Goal: Task Accomplishment & Management: Manage account settings

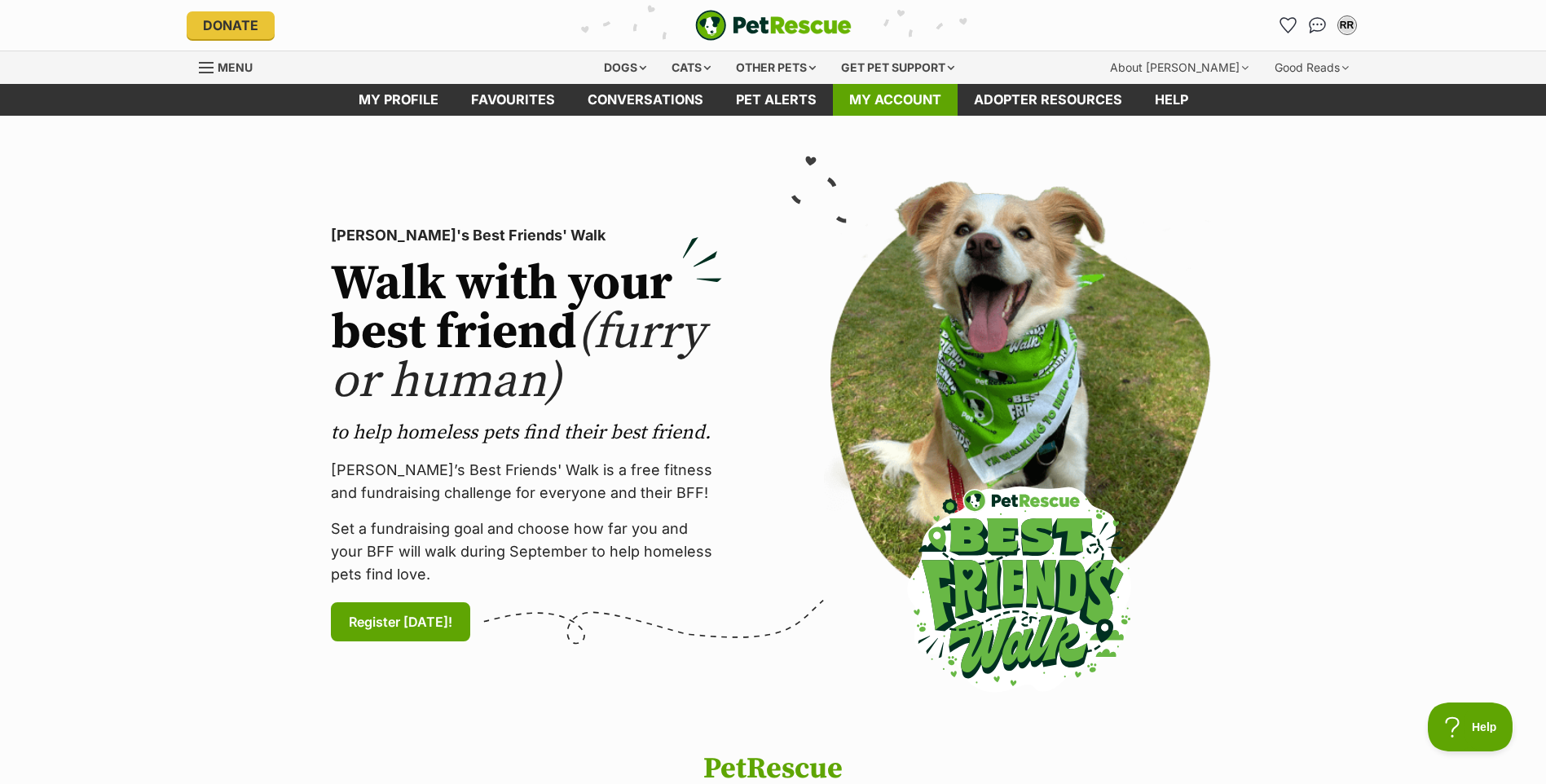
click at [900, 100] on link "My account" at bounding box center [895, 99] width 125 height 31
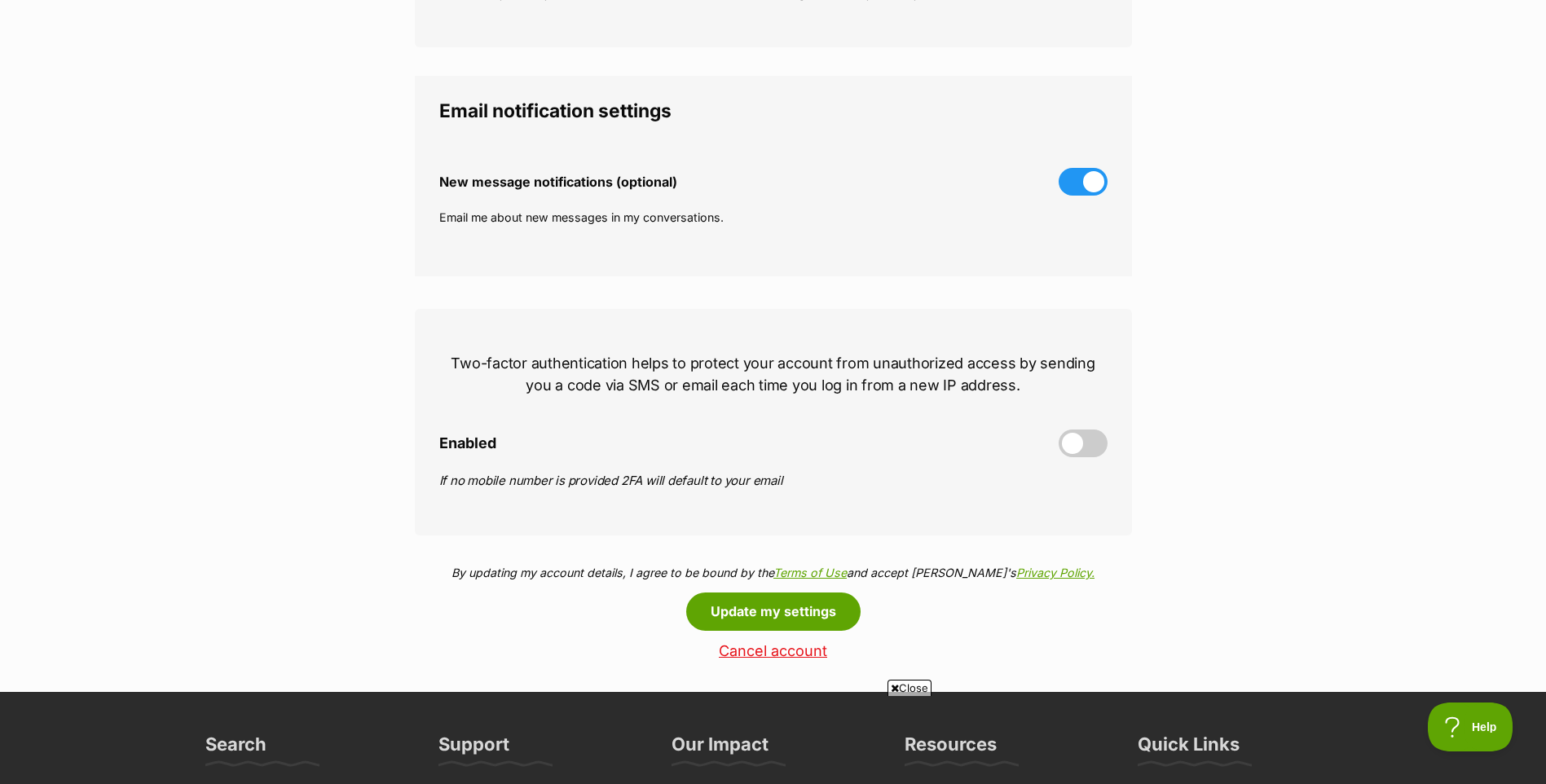
scroll to position [570, 0]
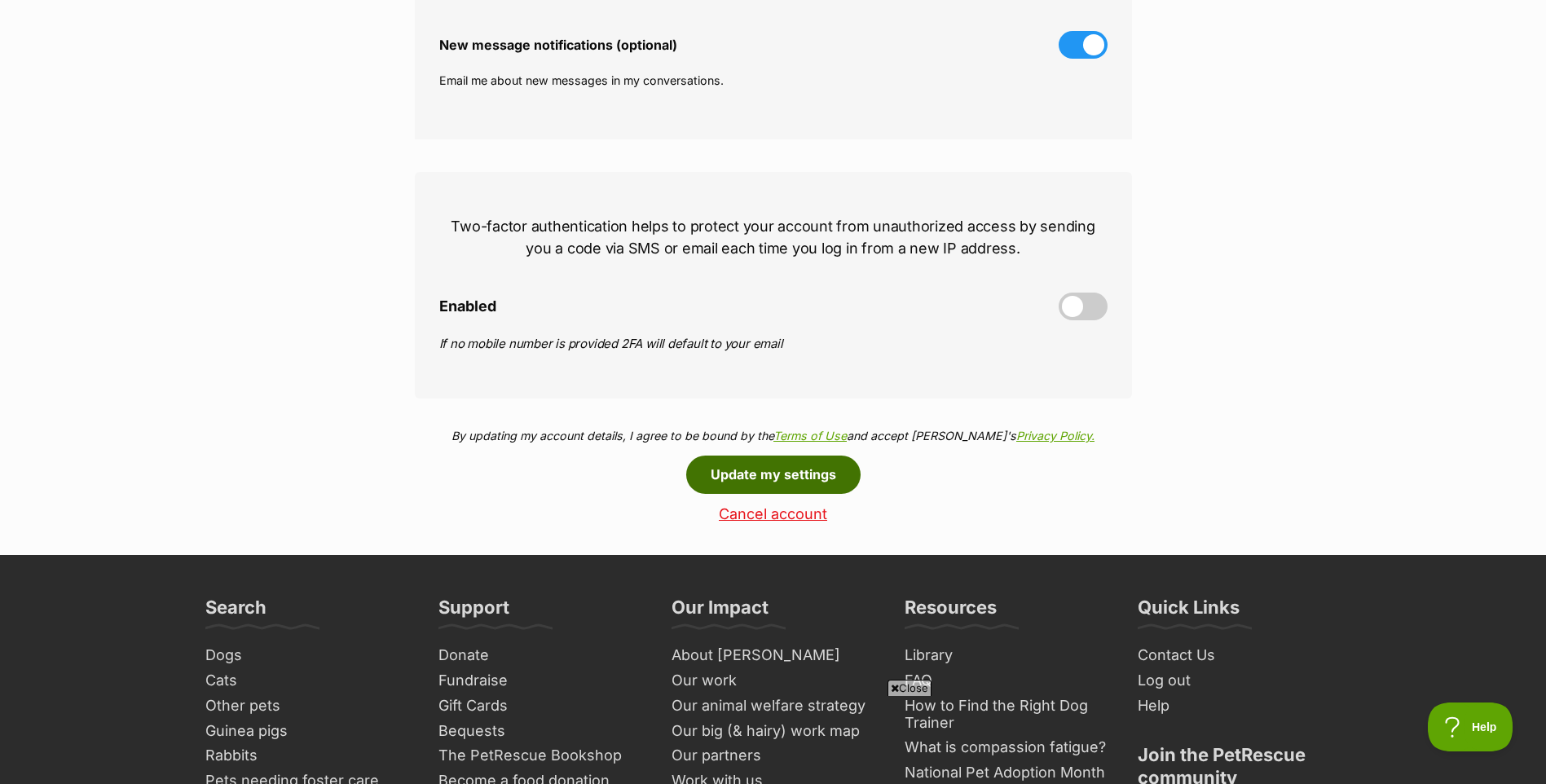
click at [785, 475] on button "Update my settings" at bounding box center [773, 474] width 174 height 38
drag, startPoint x: 1070, startPoint y: 309, endPoint x: 1088, endPoint y: 306, distance: 18.2
click at [1088, 306] on span at bounding box center [1082, 306] width 49 height 28
click at [0, 0] on input "Enabled" at bounding box center [0, 0] width 0 height 0
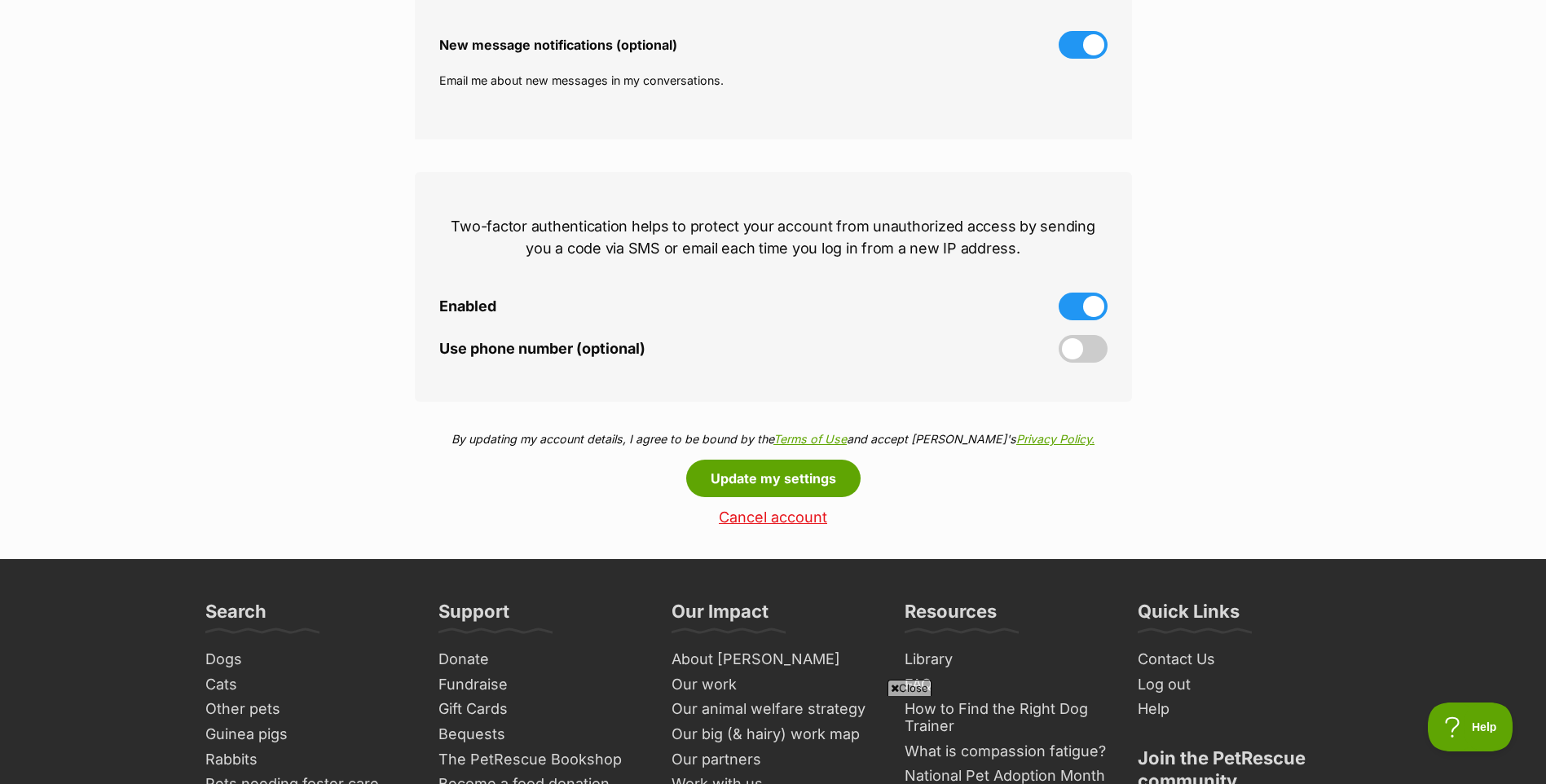
drag, startPoint x: 1082, startPoint y: 352, endPoint x: 1101, endPoint y: 352, distance: 19.0
click at [1101, 352] on span at bounding box center [1082, 348] width 49 height 28
click at [0, 0] on input "Use phone number (optional)" at bounding box center [0, 0] width 0 height 0
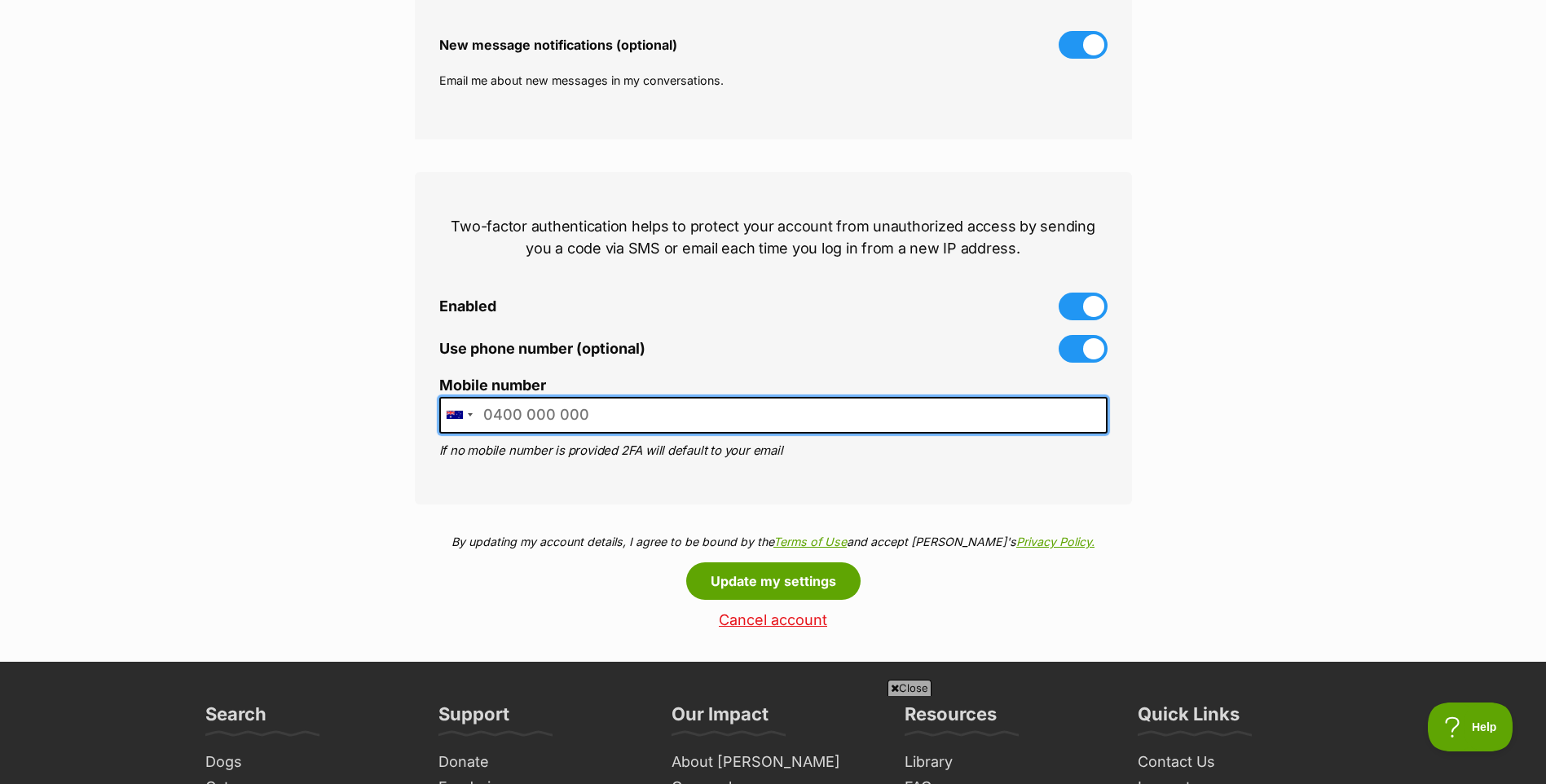
drag, startPoint x: 598, startPoint y: 414, endPoint x: 582, endPoint y: 416, distance: 16.1
click at [582, 416] on input "Mobile number" at bounding box center [773, 415] width 668 height 37
type input "0408194086"
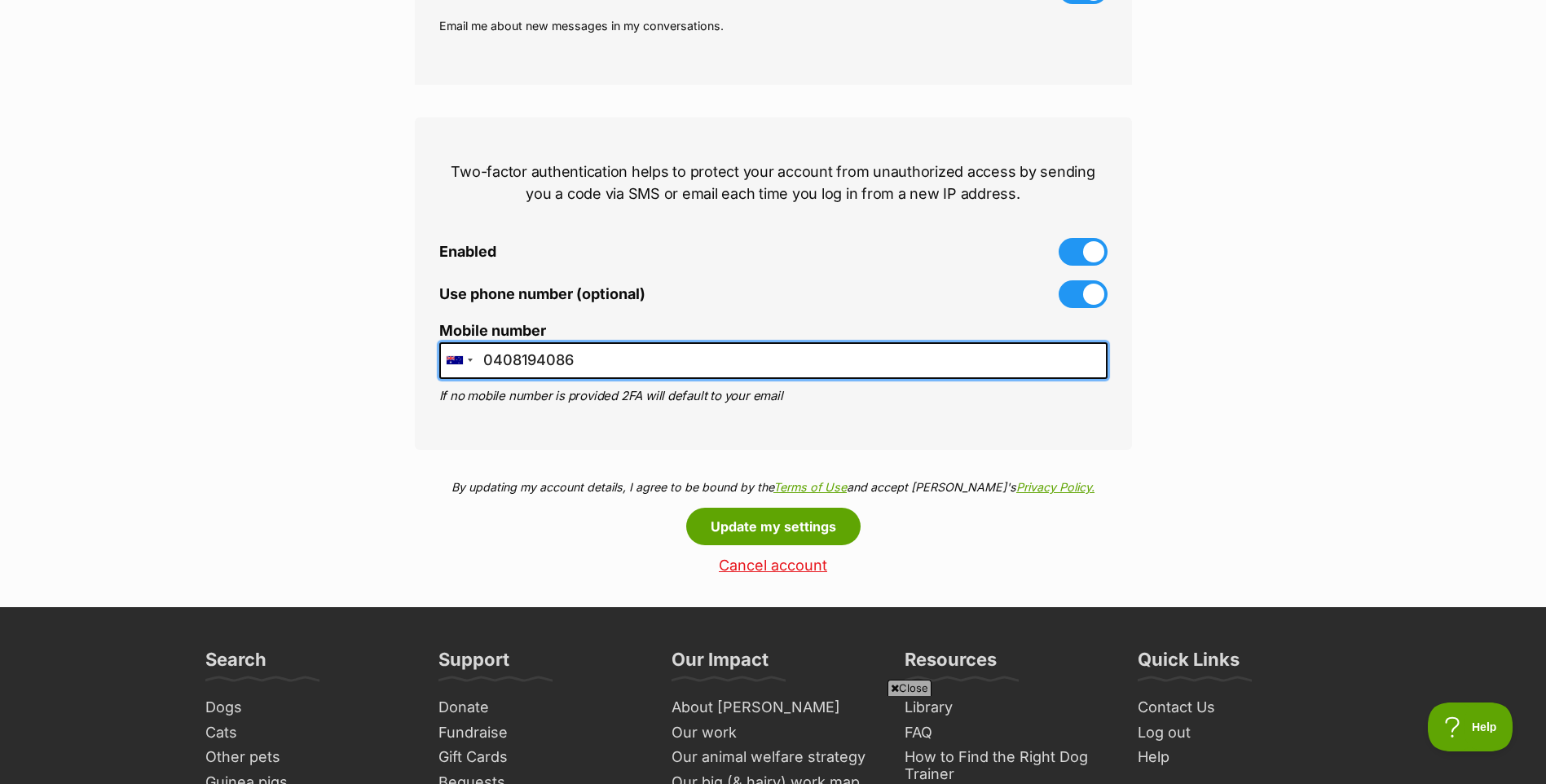
scroll to position [652, 0]
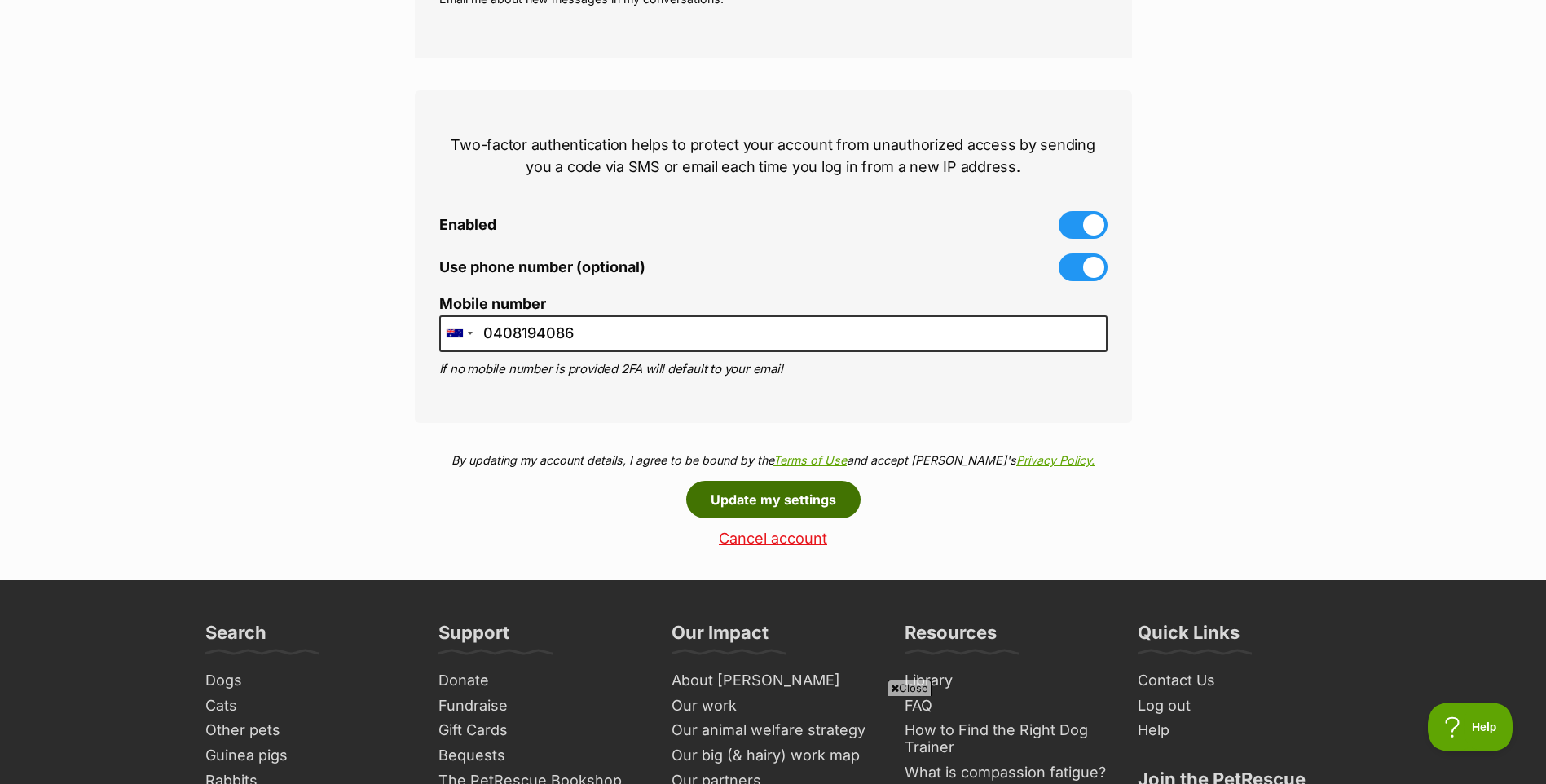
click at [770, 503] on button "Update my settings" at bounding box center [773, 499] width 174 height 38
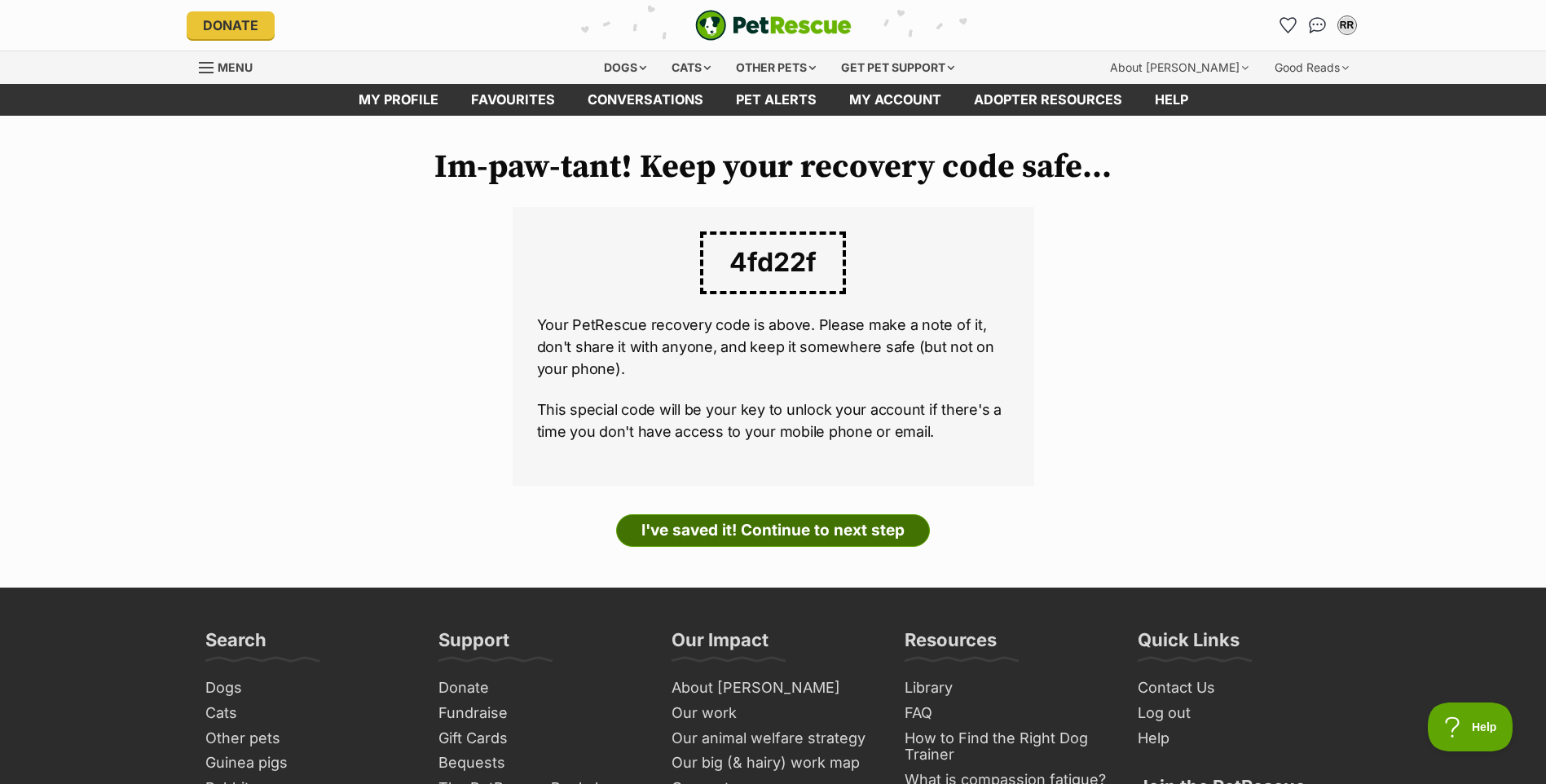
click at [764, 534] on link "I've saved it! Continue to next step" at bounding box center [773, 530] width 314 height 32
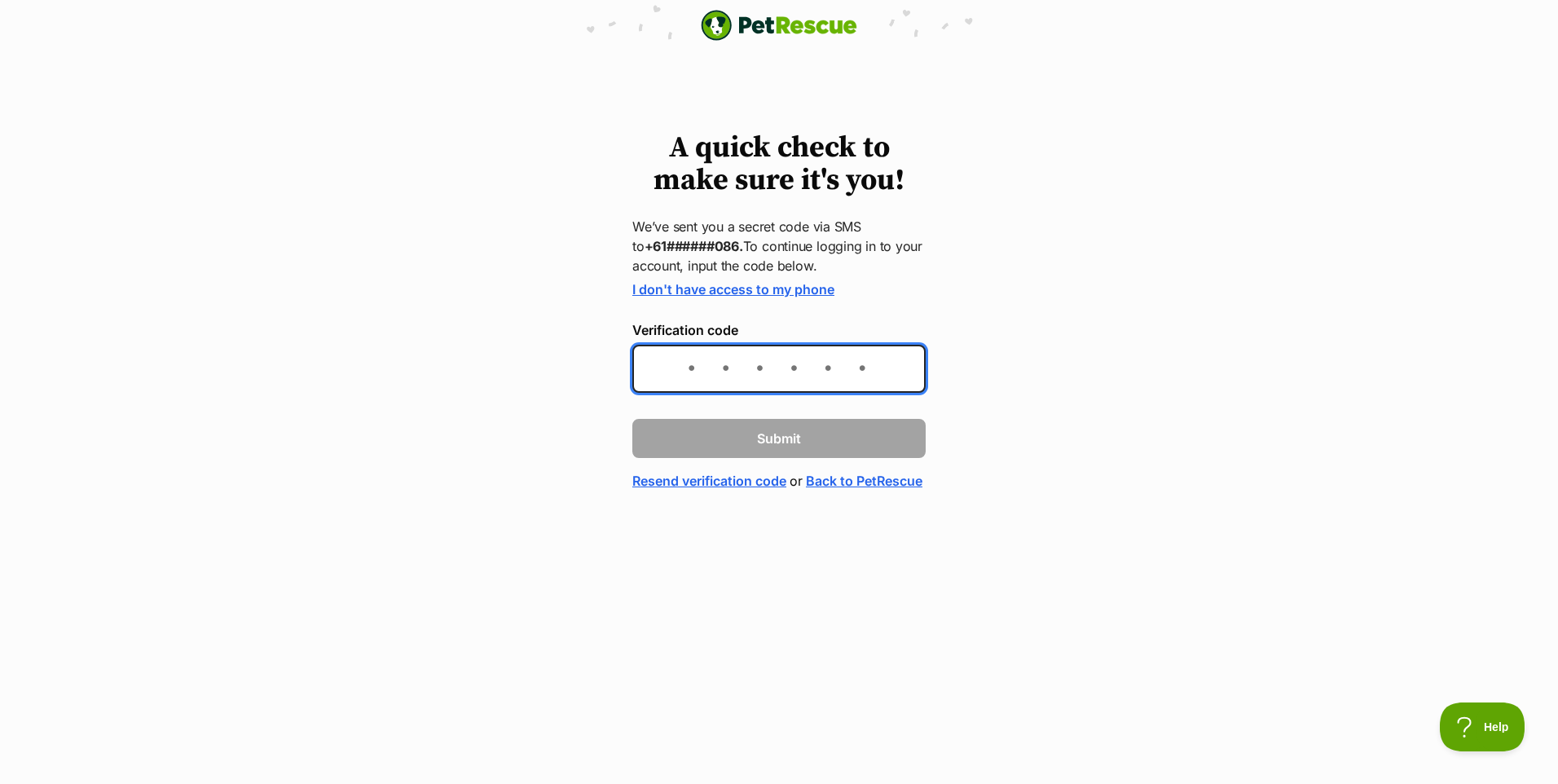
click at [686, 375] on input "Verification code" at bounding box center [779, 369] width 294 height 48
type input "132450"
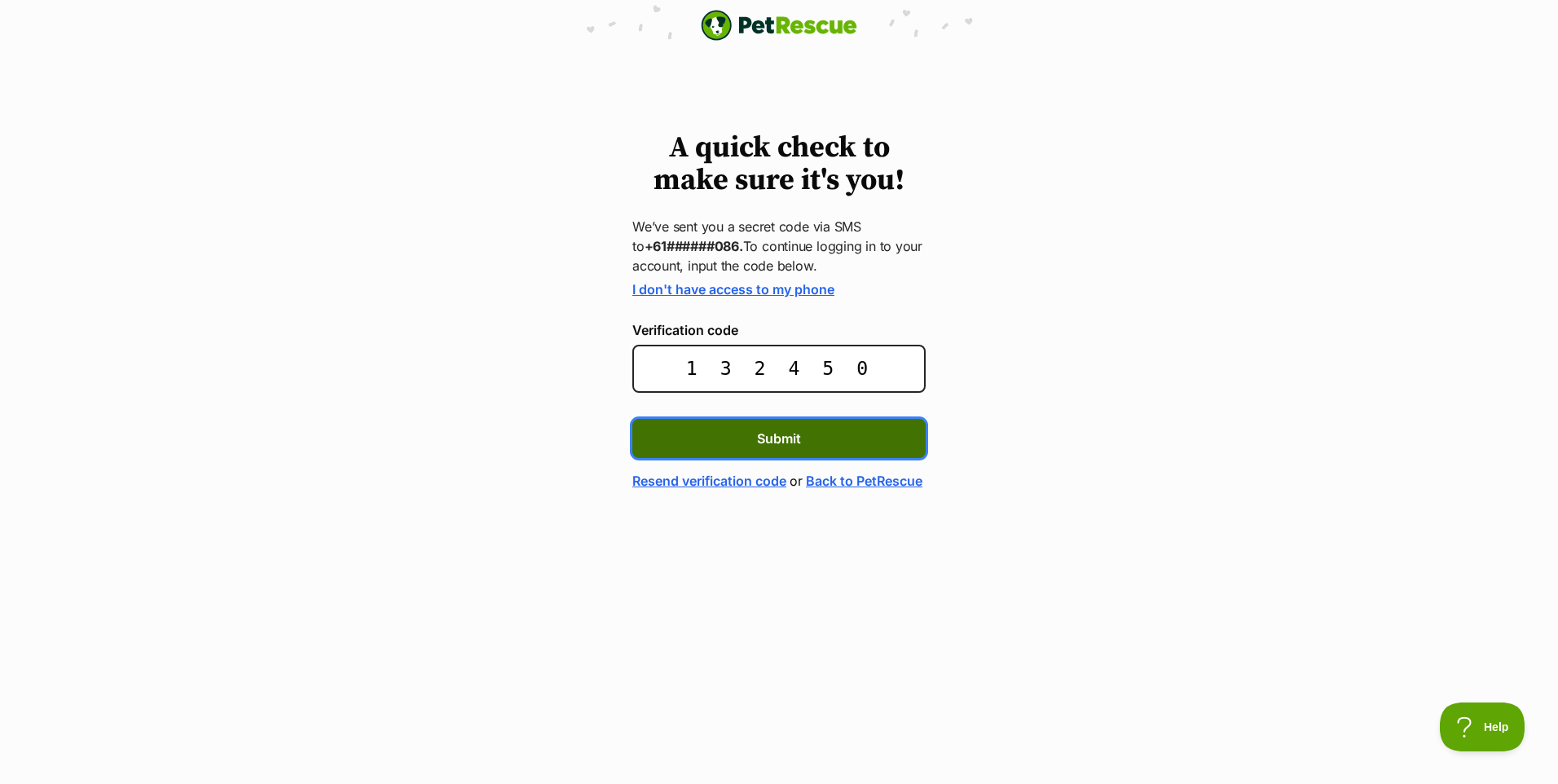
click at [764, 449] on button "Submit" at bounding box center [779, 438] width 294 height 40
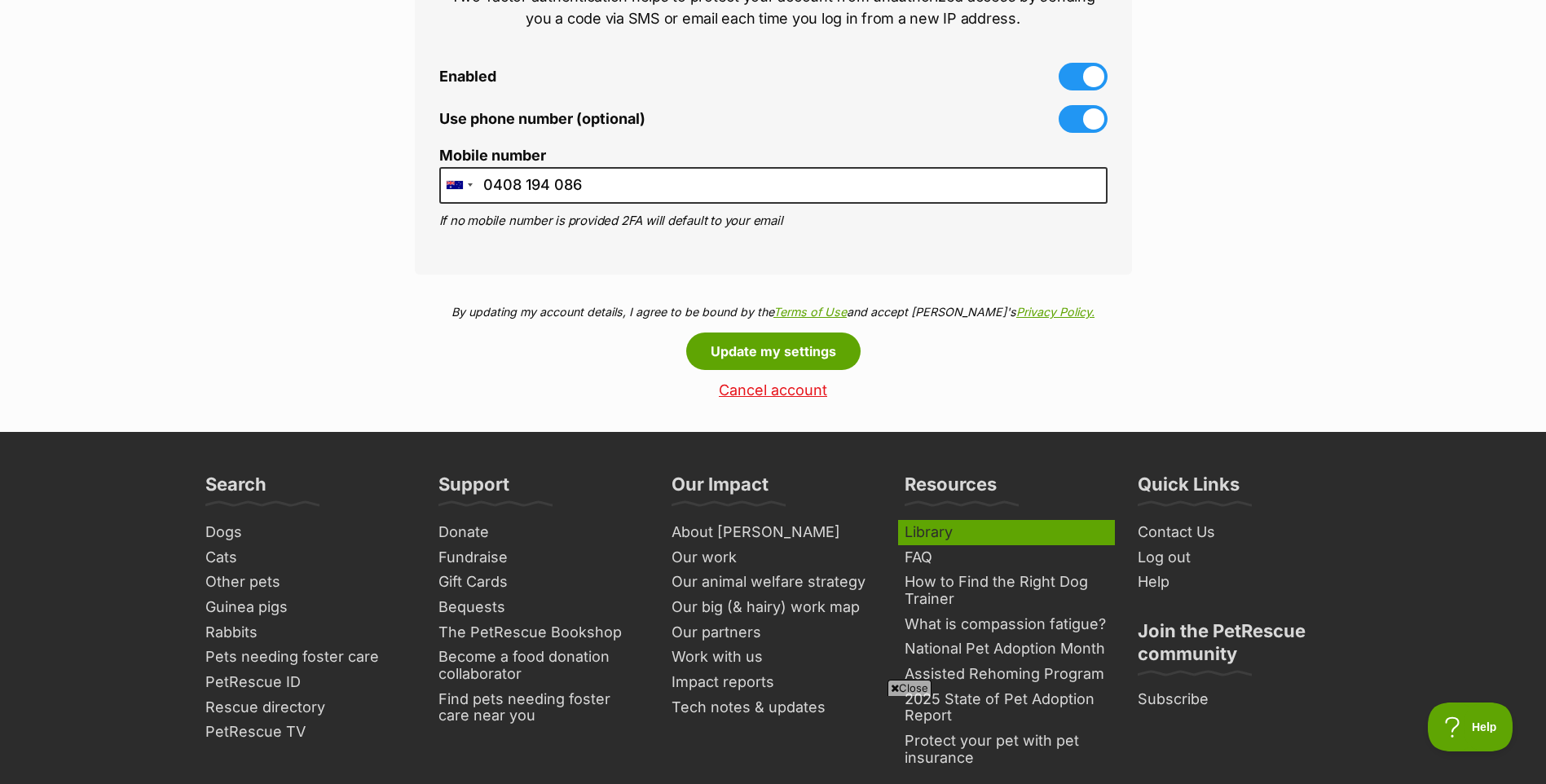
scroll to position [815, 0]
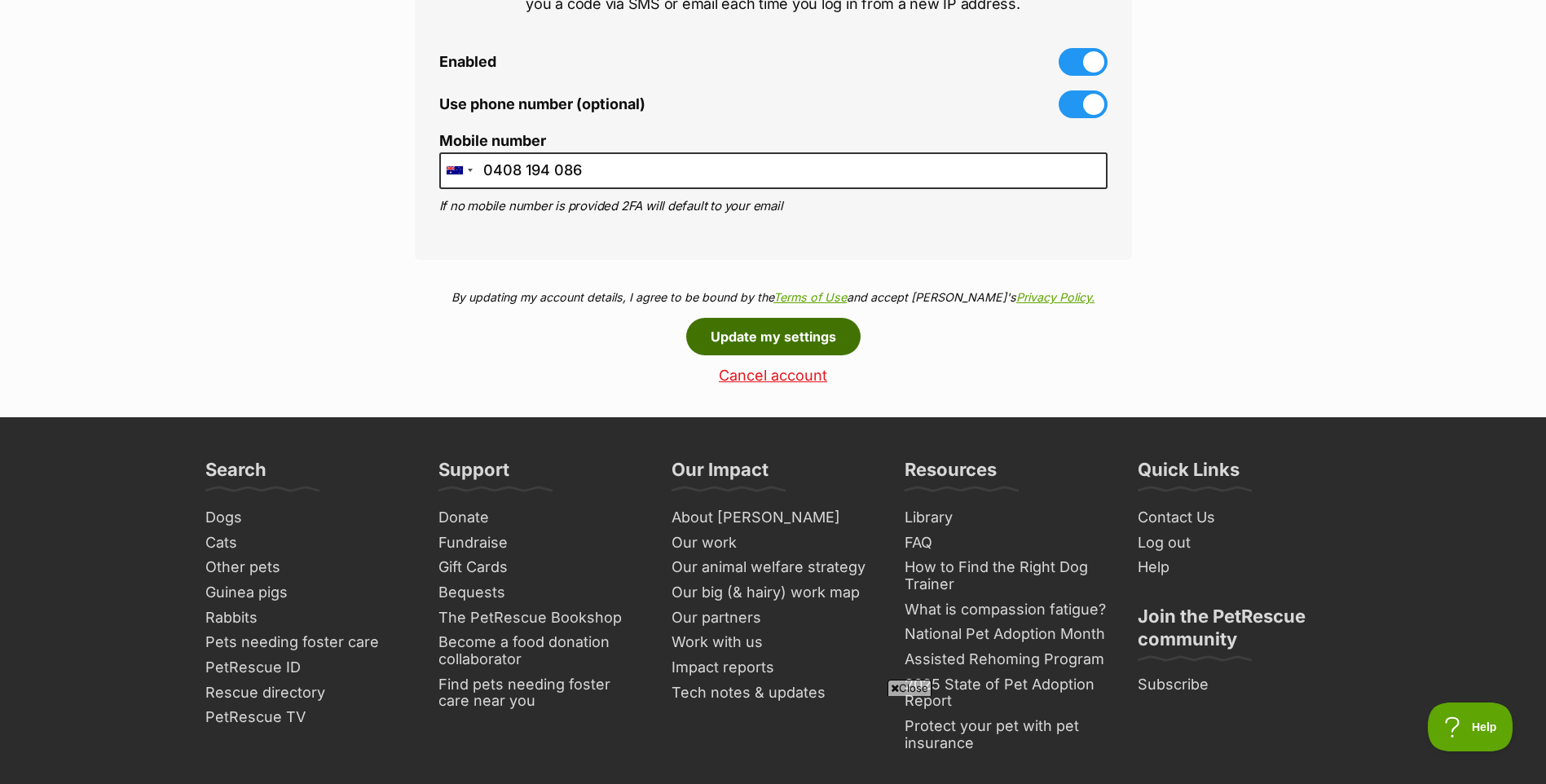
click at [755, 329] on button "Update my settings" at bounding box center [773, 337] width 174 height 38
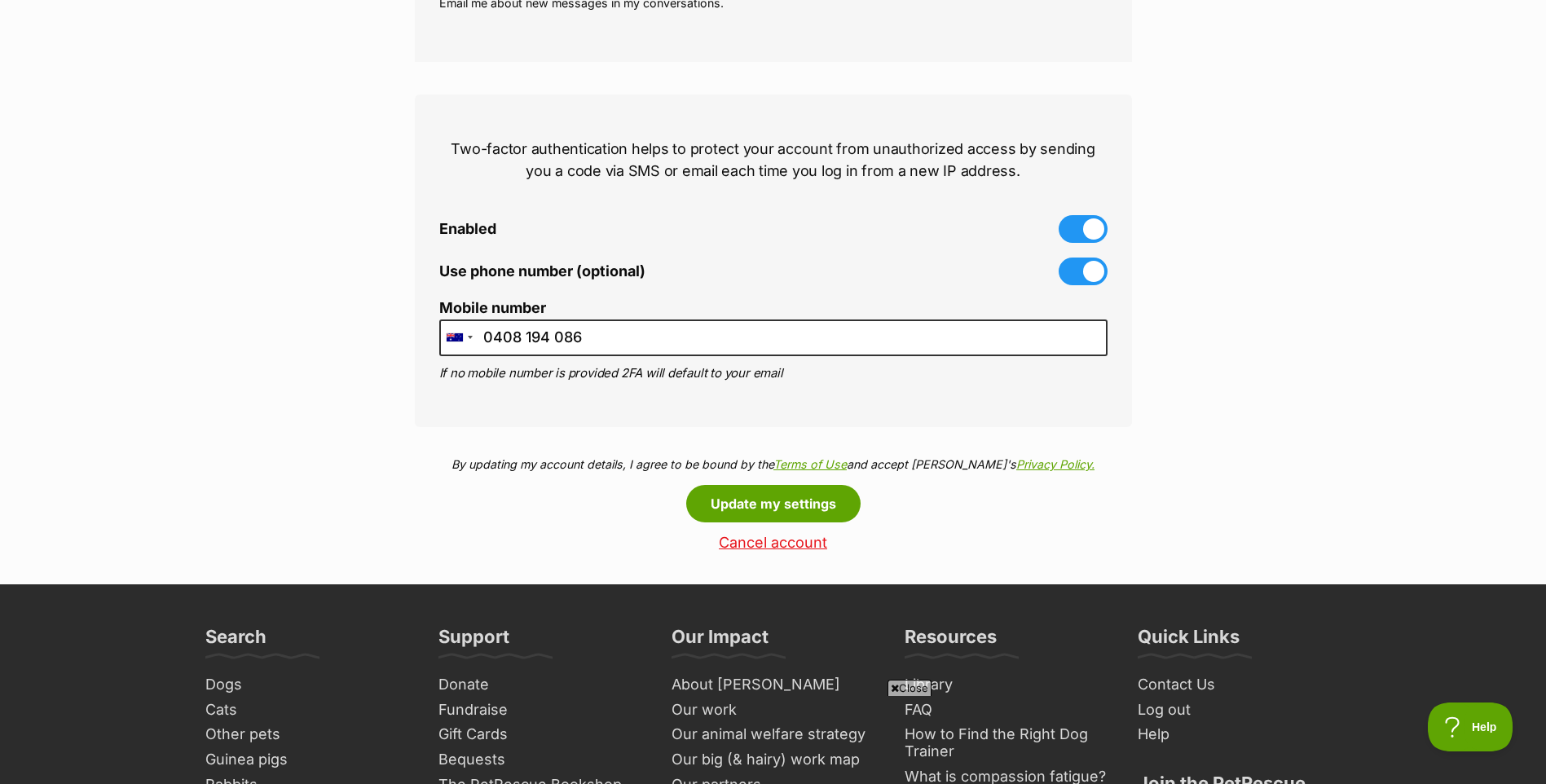
scroll to position [652, 0]
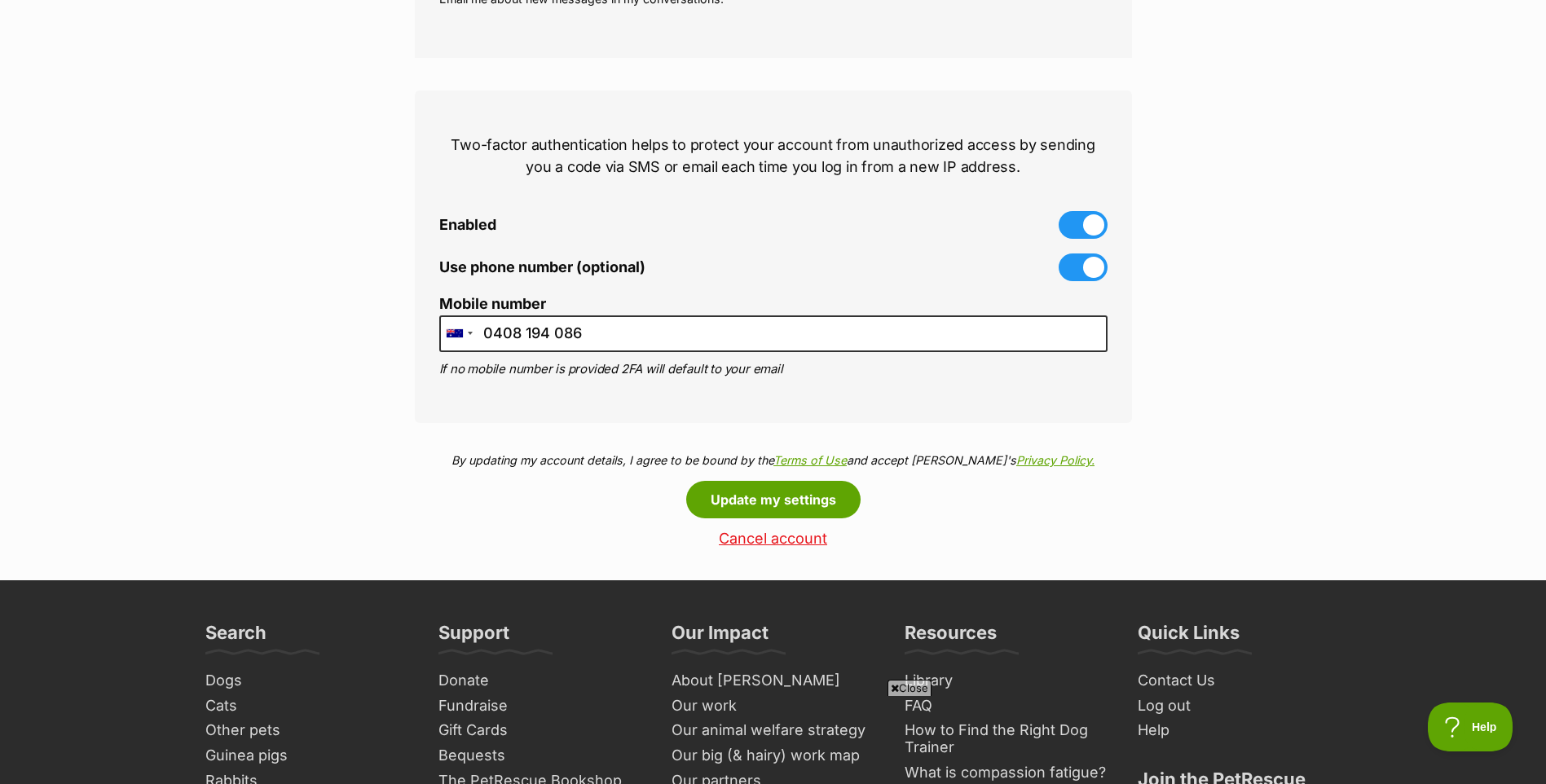
click at [897, 684] on span "Close" at bounding box center [909, 687] width 44 height 16
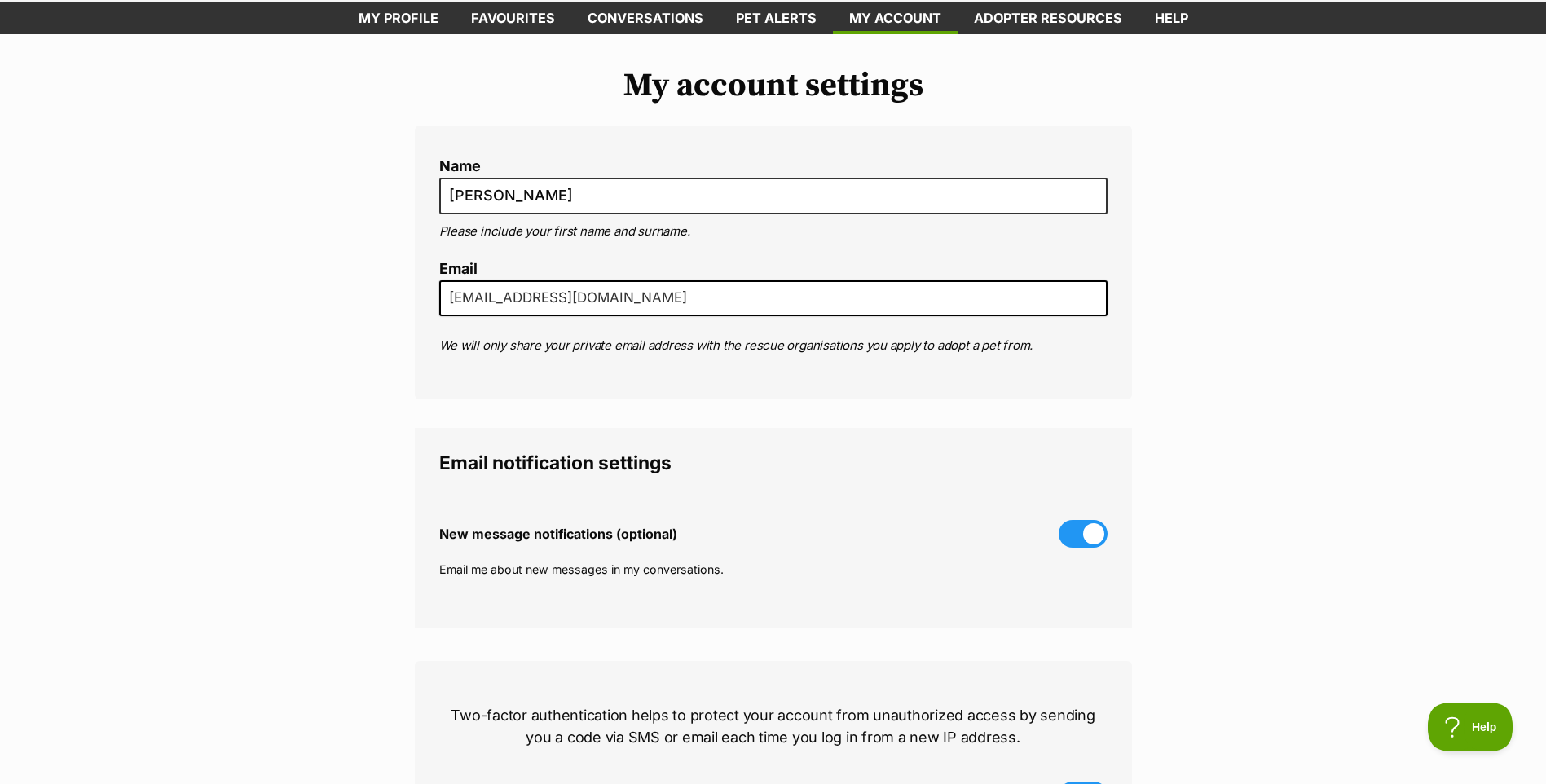
scroll to position [0, 0]
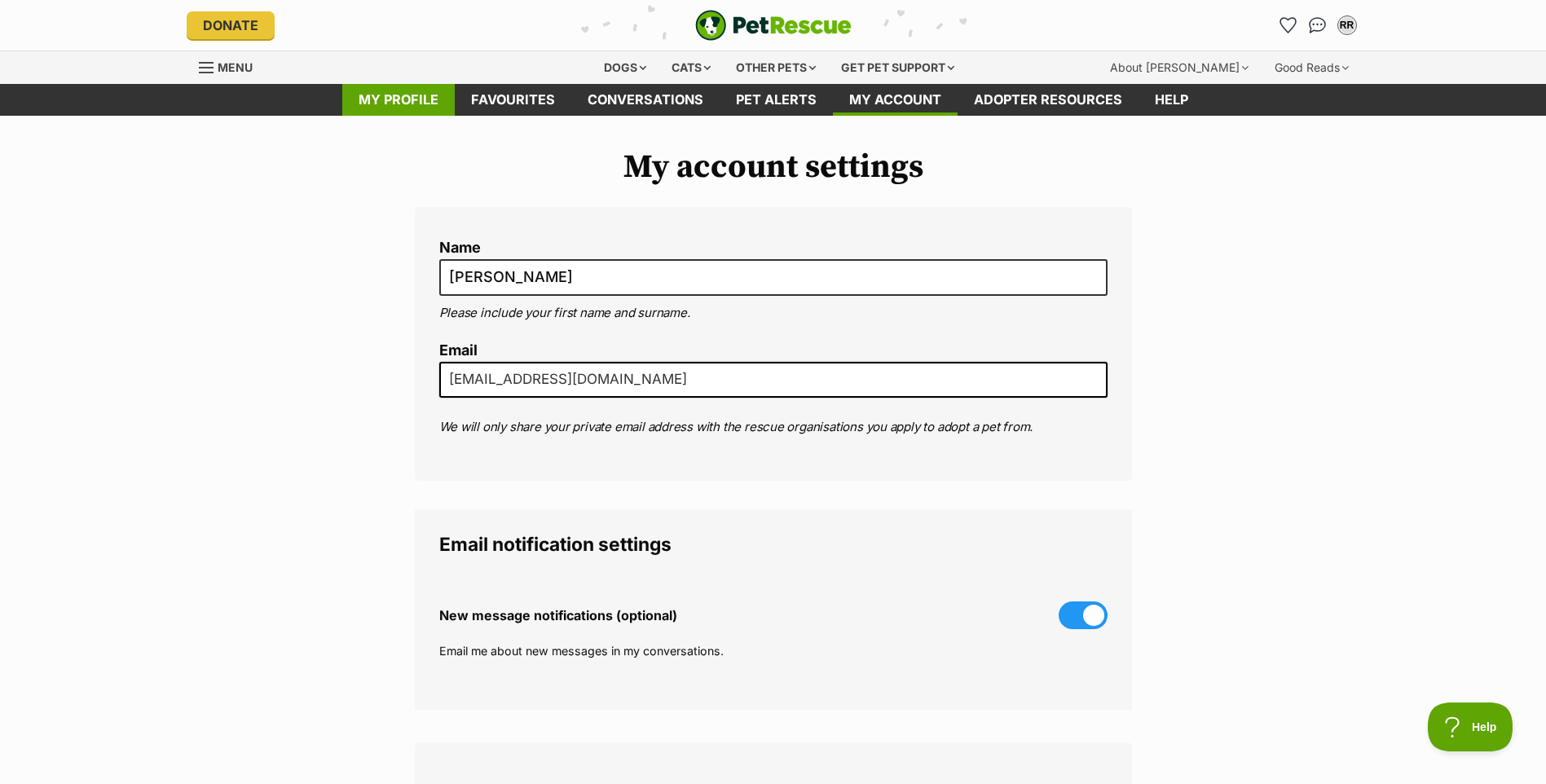
click at [401, 99] on link "My profile" at bounding box center [398, 99] width 112 height 31
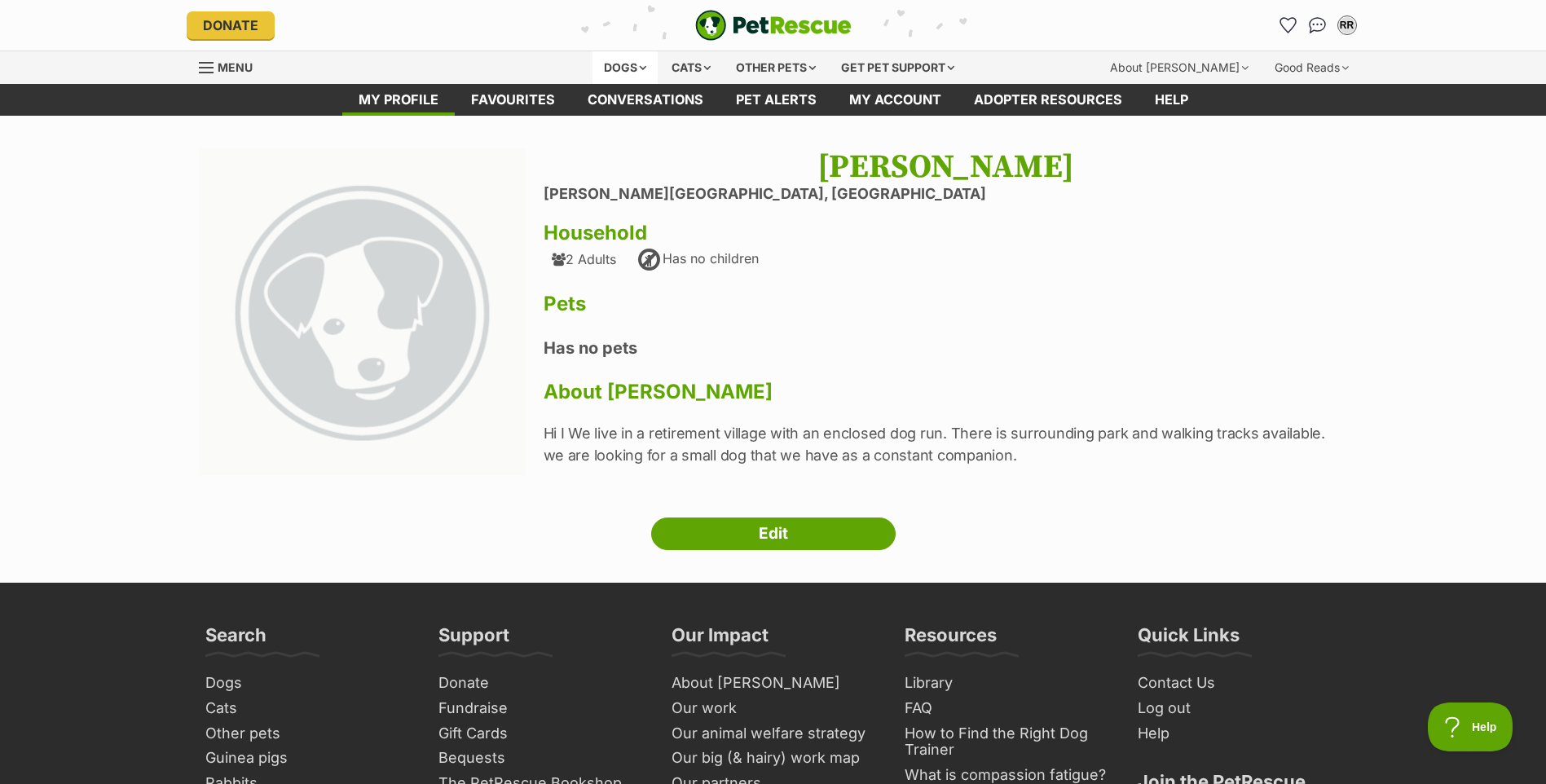
click at [613, 66] on div "Dogs" at bounding box center [624, 67] width 66 height 32
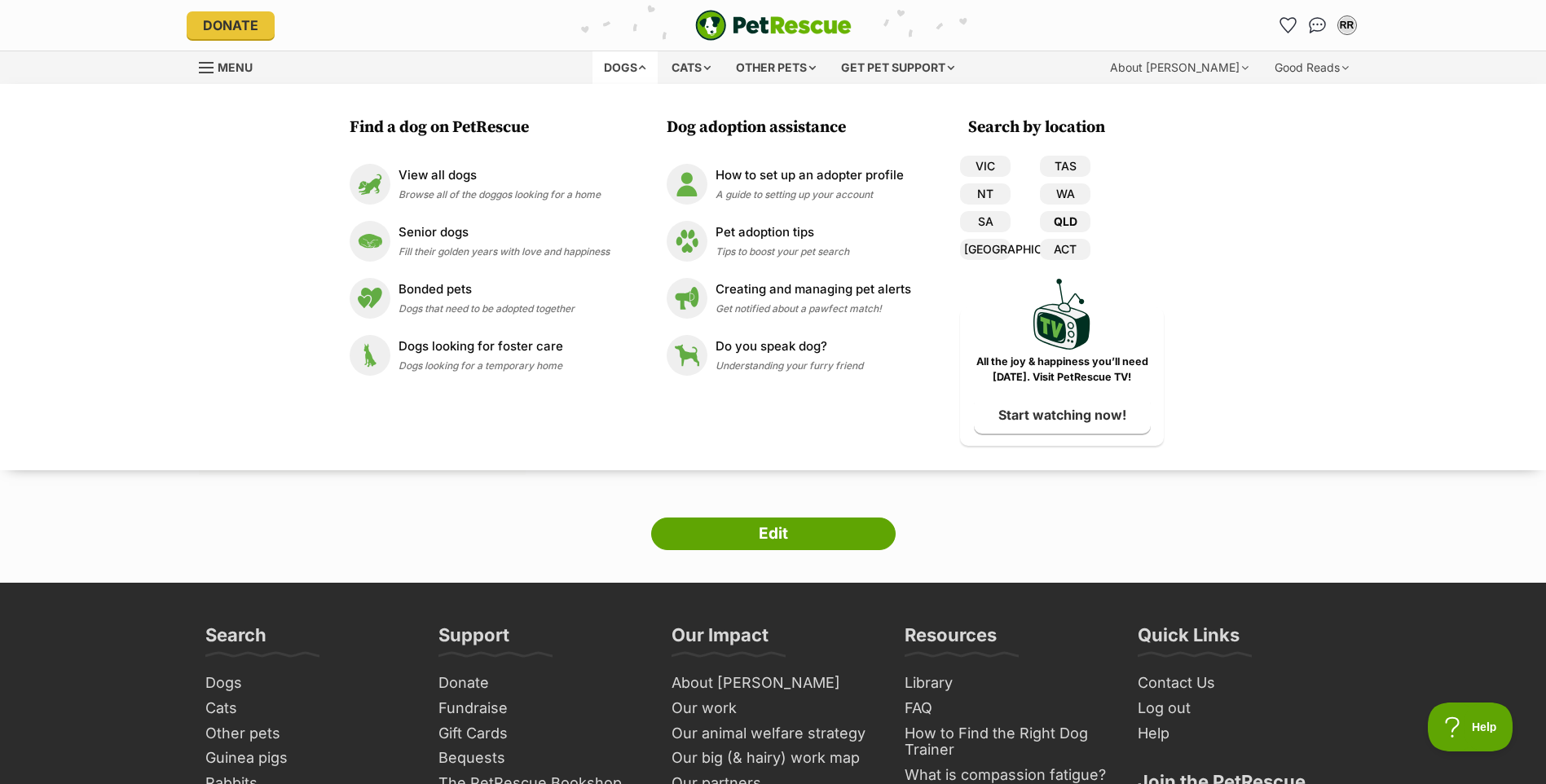
click at [1070, 216] on link "QLD" at bounding box center [1065, 222] width 50 height 22
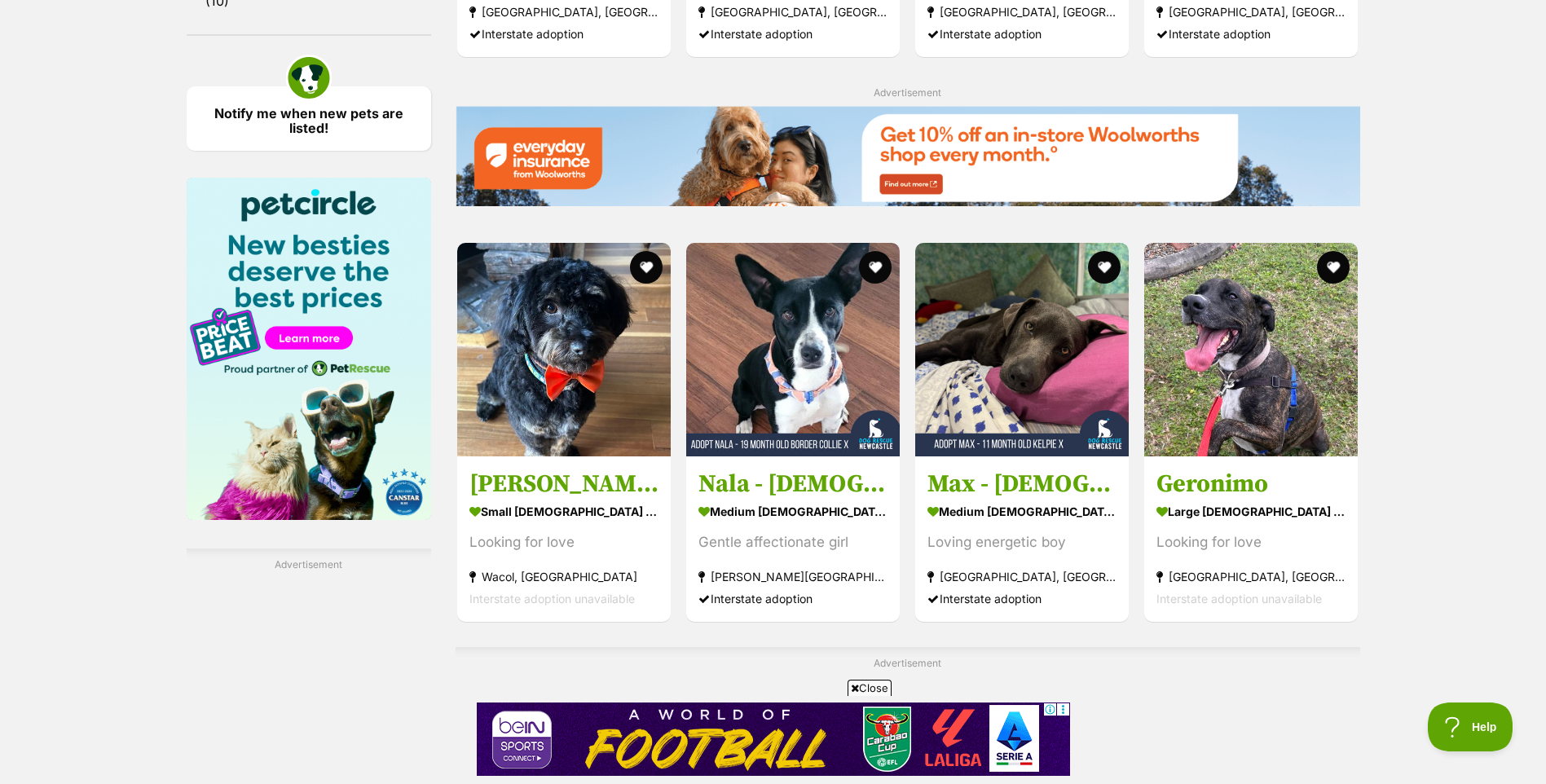
scroll to position [2362, 0]
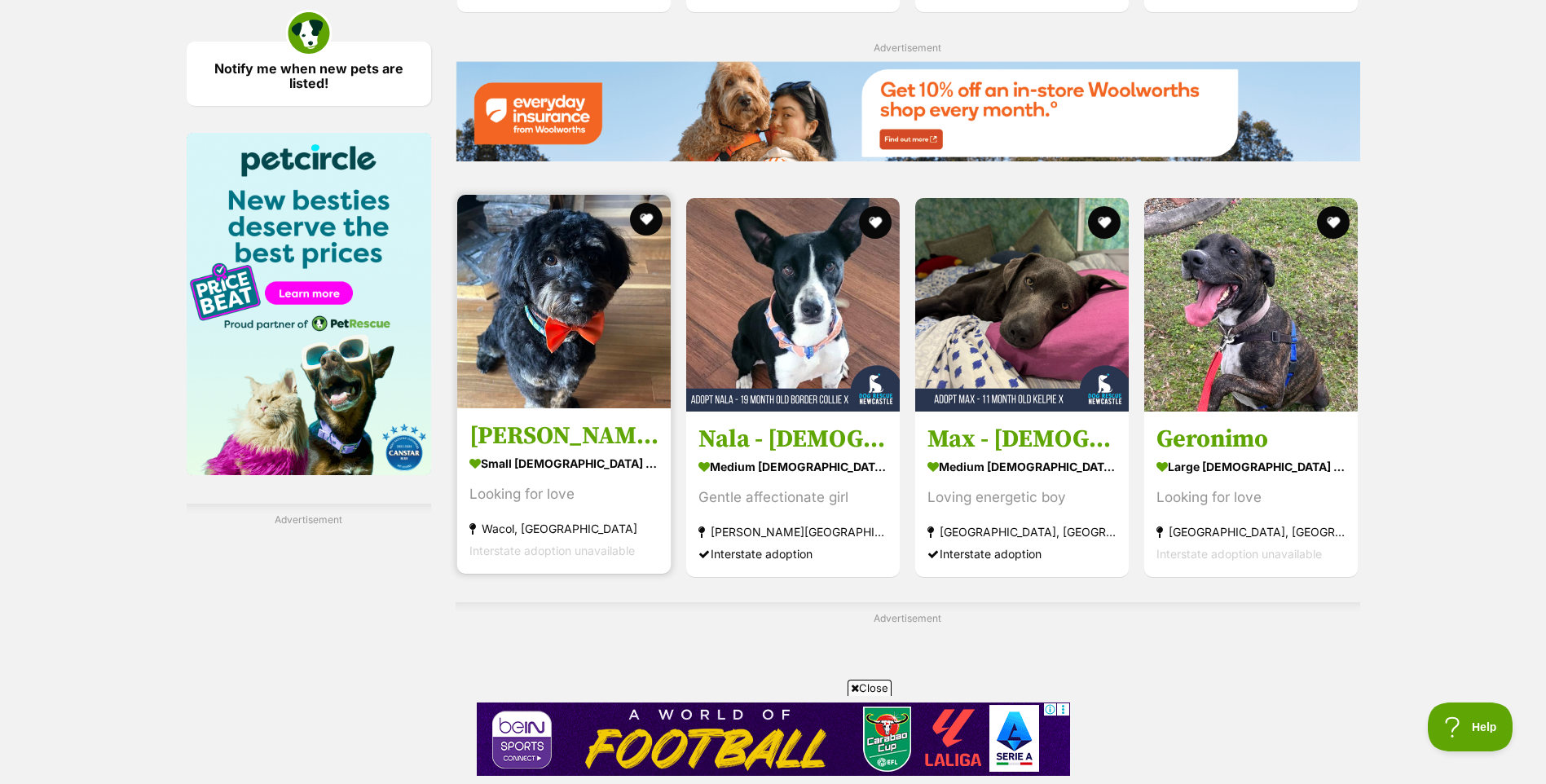
click at [565, 354] on img at bounding box center [564, 302] width 214 height 214
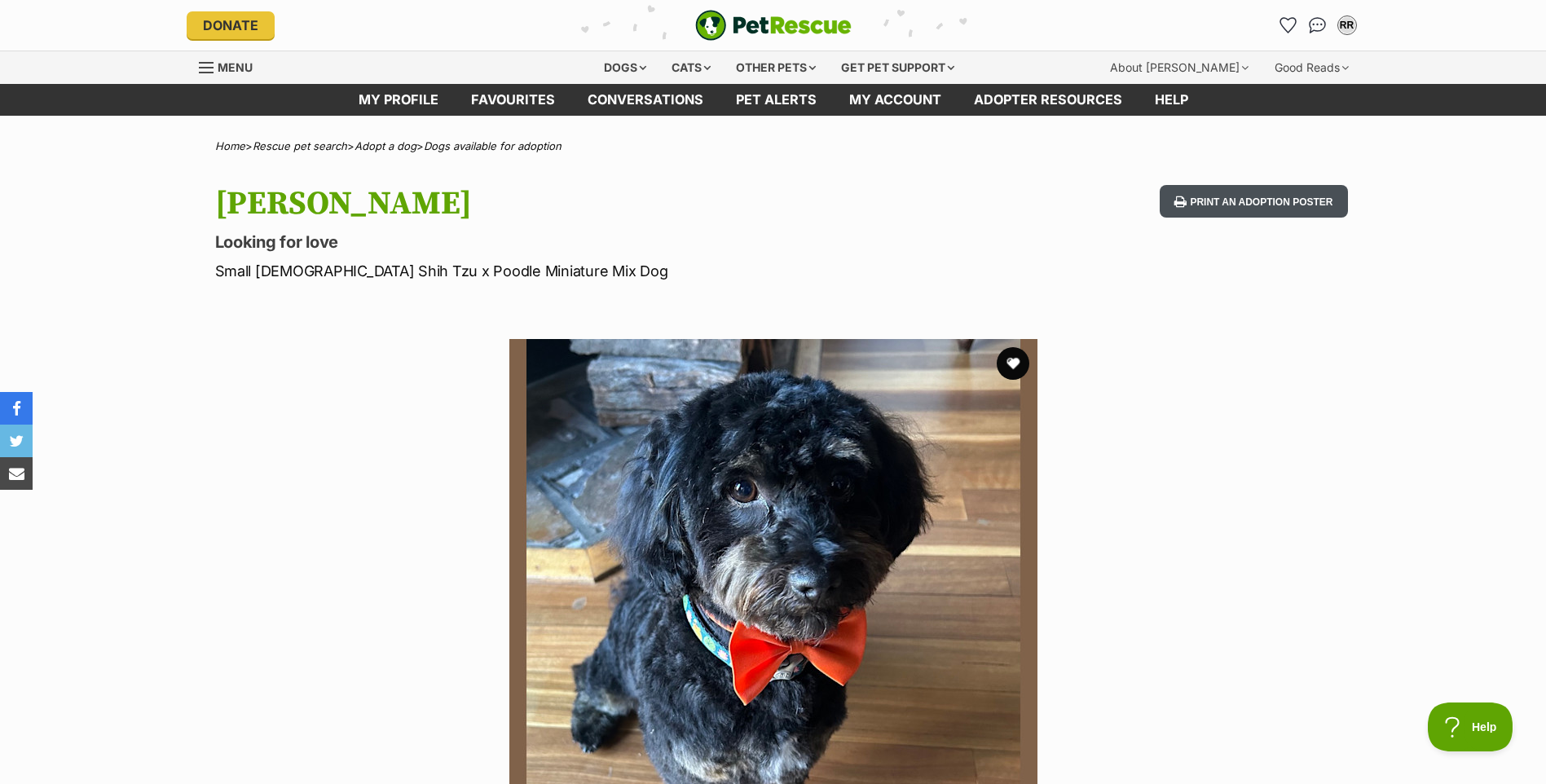
click at [1276, 205] on button "Print an adoption poster" at bounding box center [1253, 201] width 188 height 33
